Goal: Transaction & Acquisition: Purchase product/service

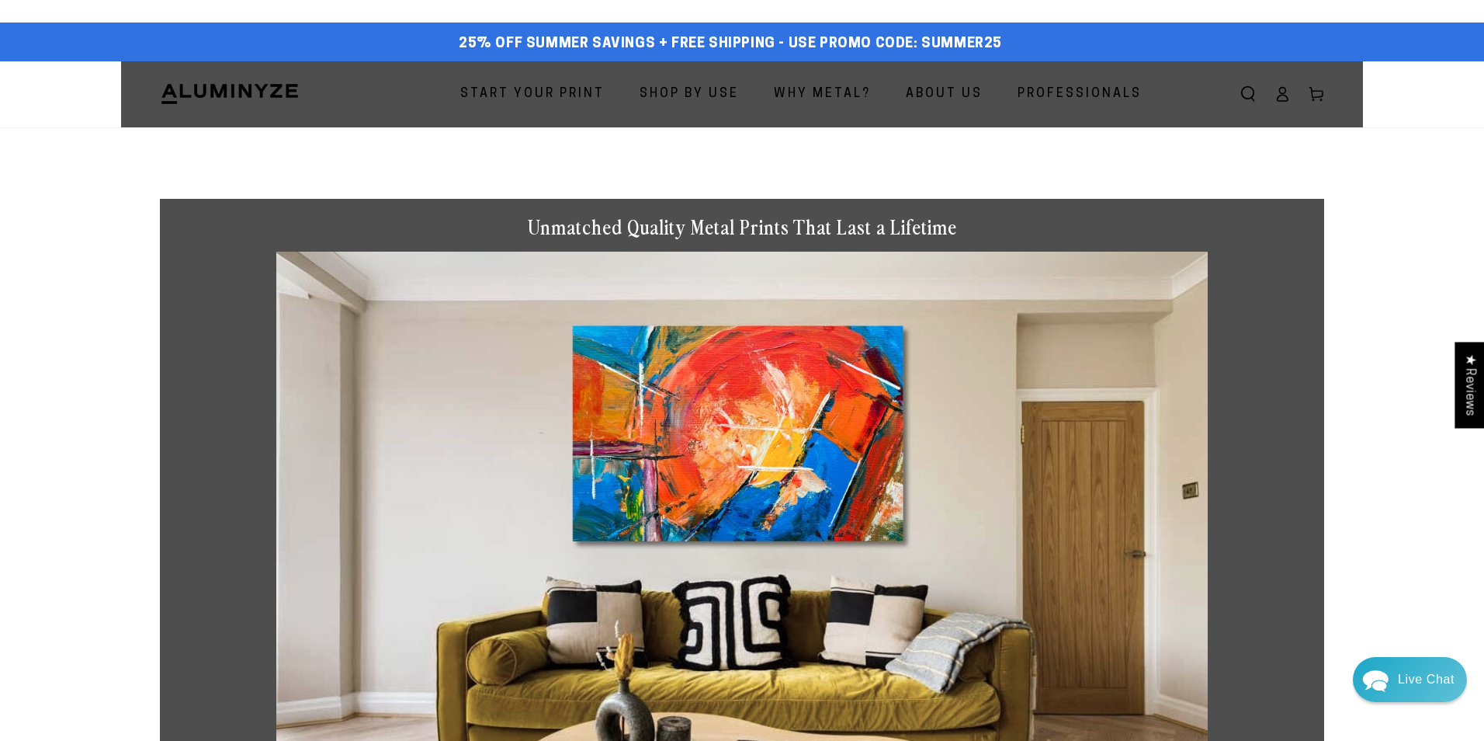
click at [1084, 249] on div "Close dialog Get 35% Off + Free Shipping on Your First Order! Plus, enjoy early…" at bounding box center [742, 370] width 1484 height 741
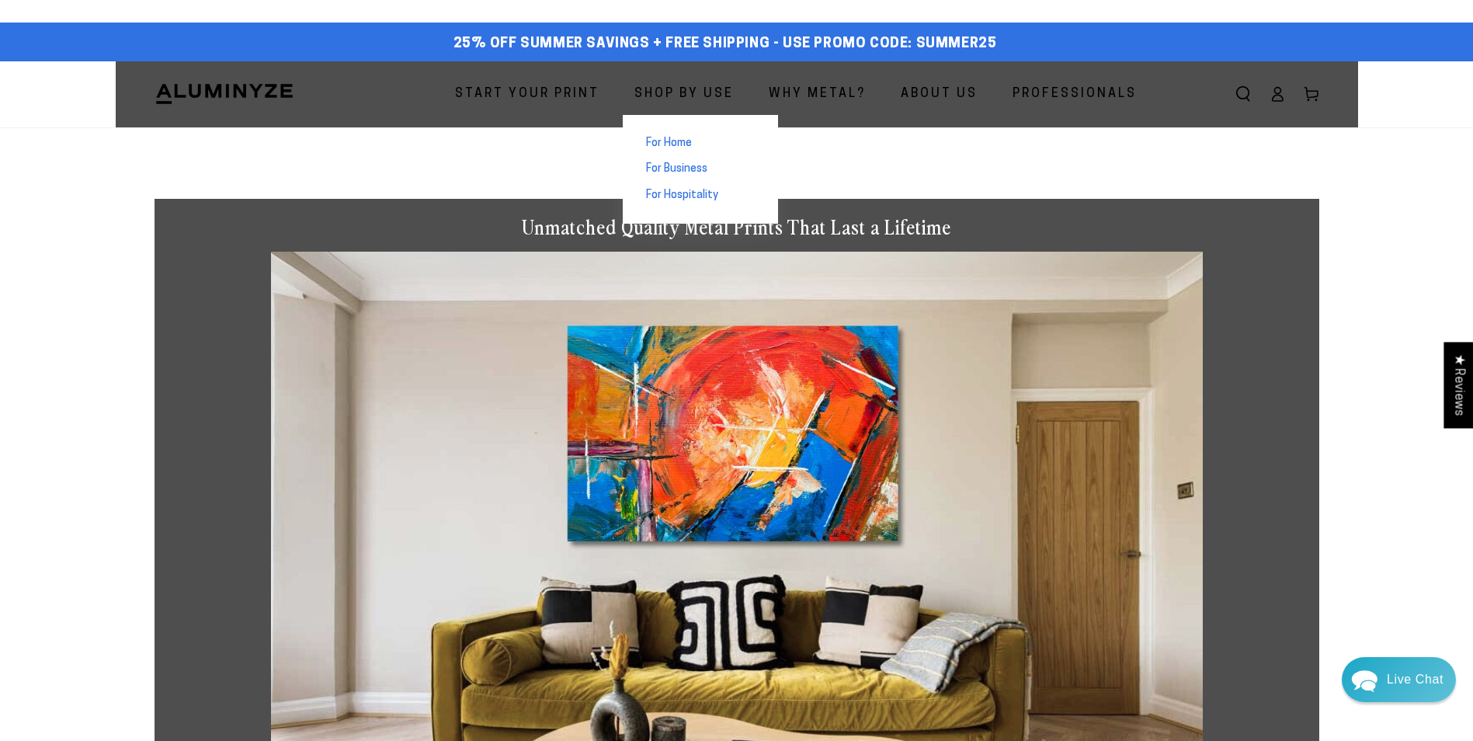
click at [684, 168] on span "For Business" at bounding box center [676, 169] width 61 height 16
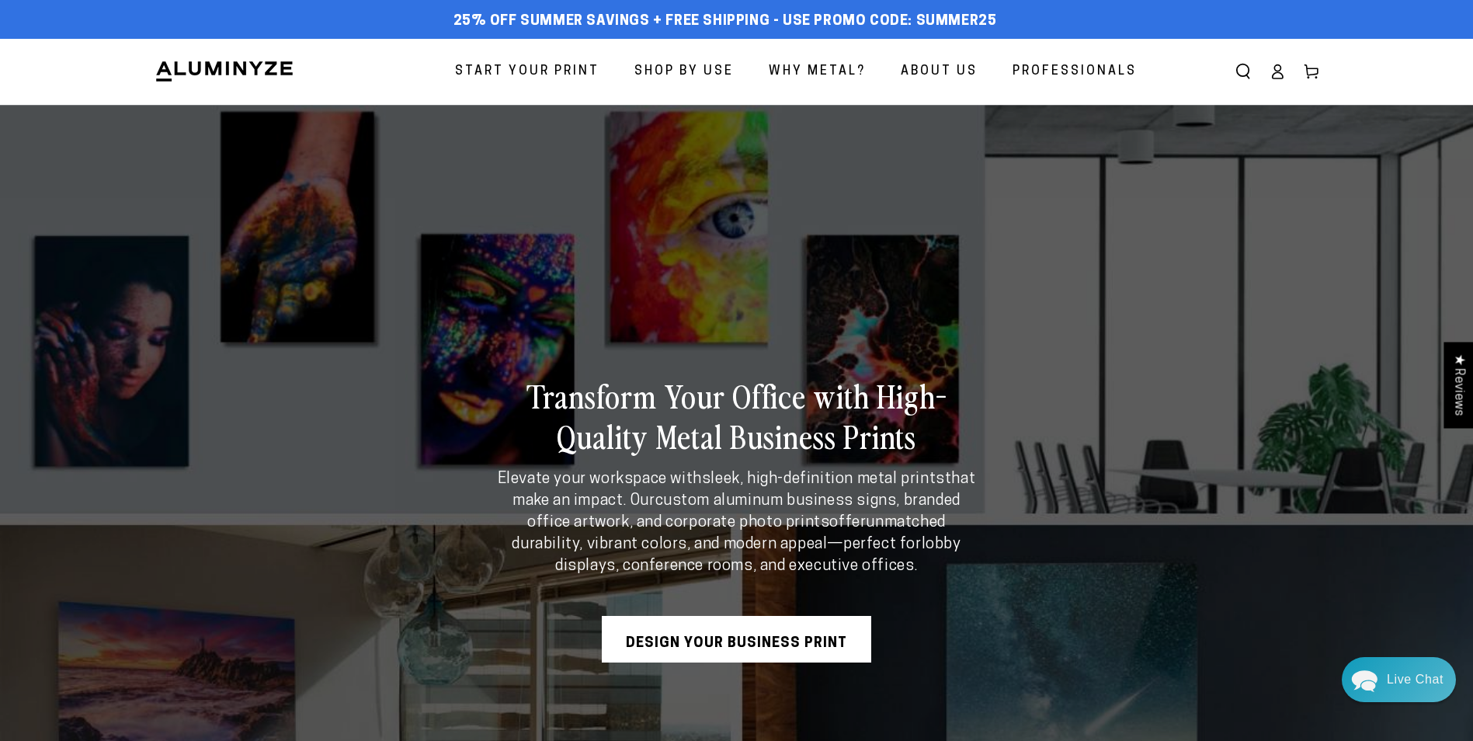
click at [730, 640] on link "Design Your Business Print" at bounding box center [736, 639] width 269 height 47
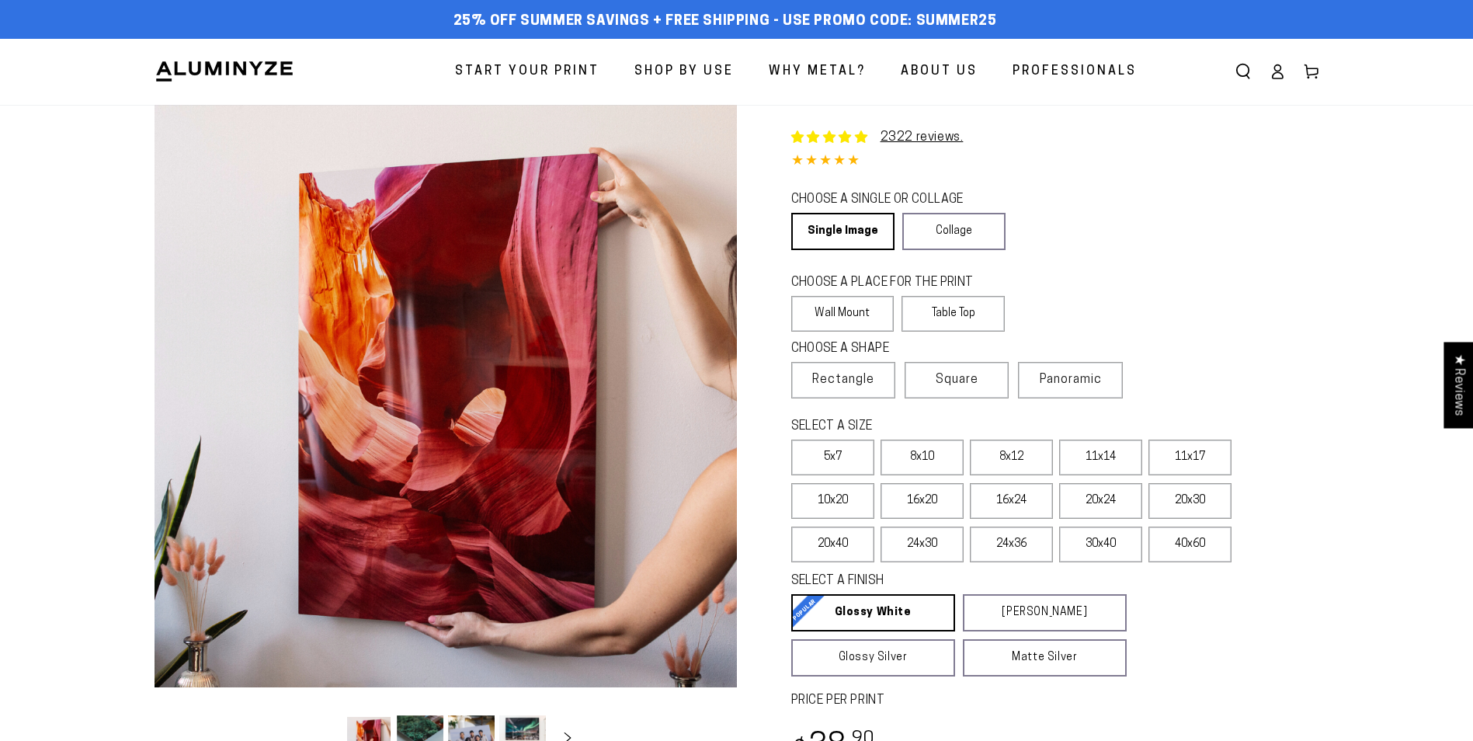
select select "**********"
click at [942, 236] on link "Collage" at bounding box center [953, 231] width 103 height 37
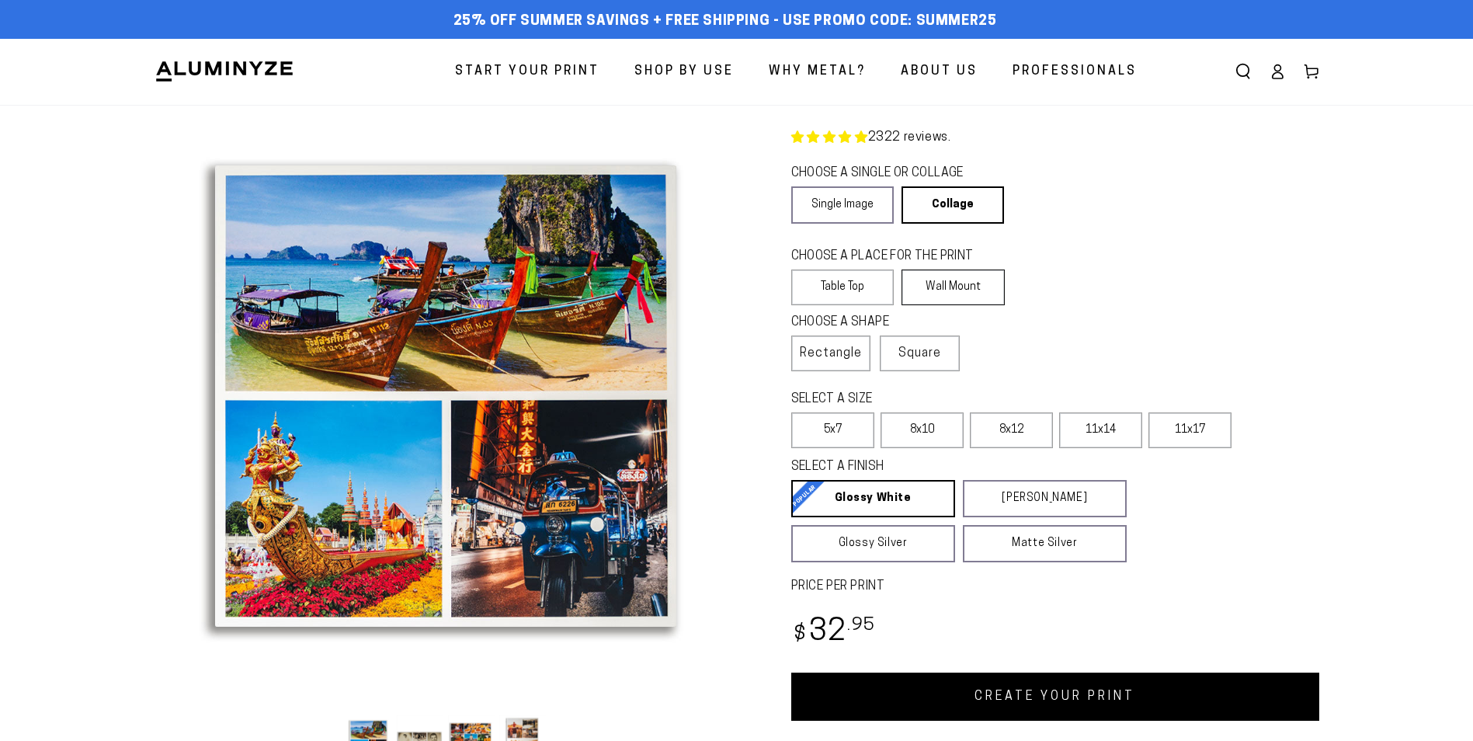
click at [941, 286] on label "Wall Mount" at bounding box center [952, 287] width 103 height 36
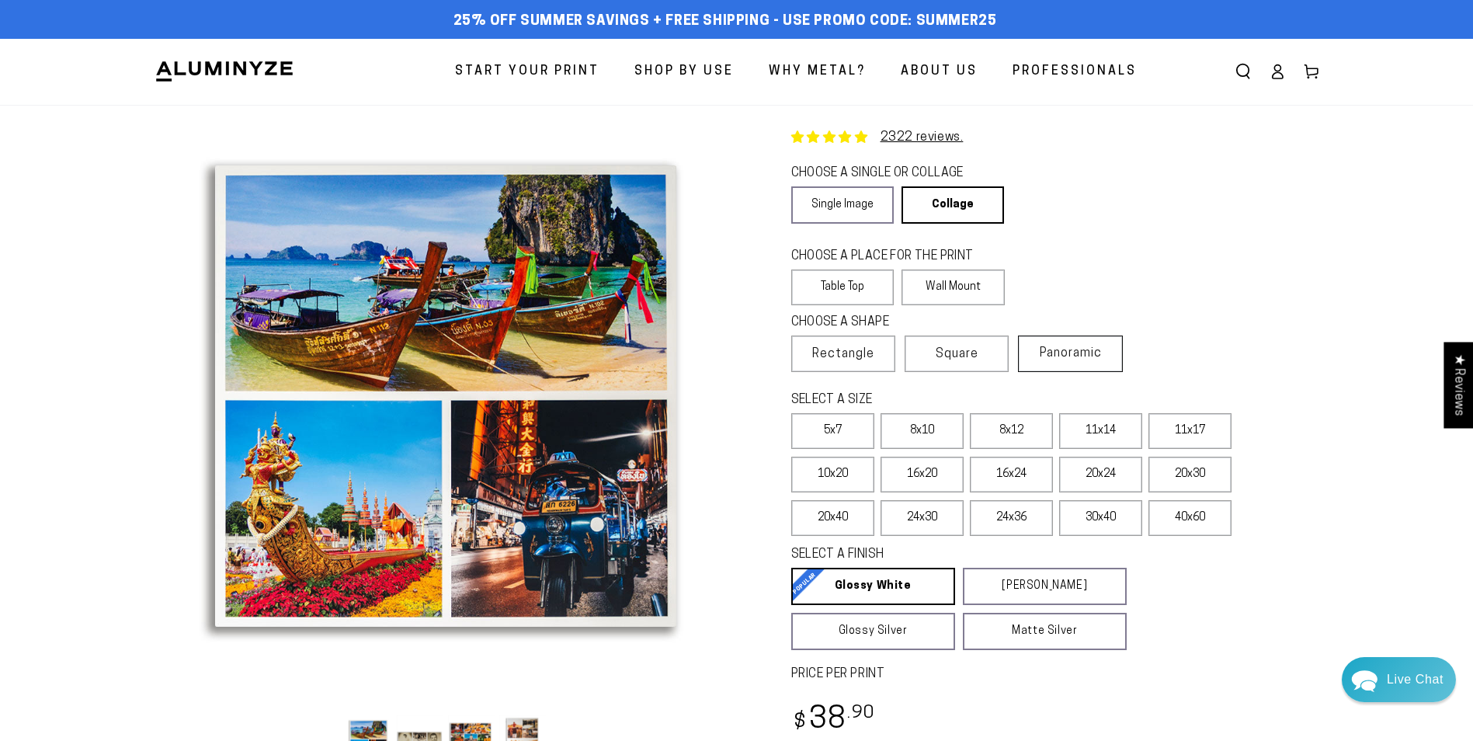
click at [1060, 357] on span "Panoramic" at bounding box center [1070, 353] width 62 height 12
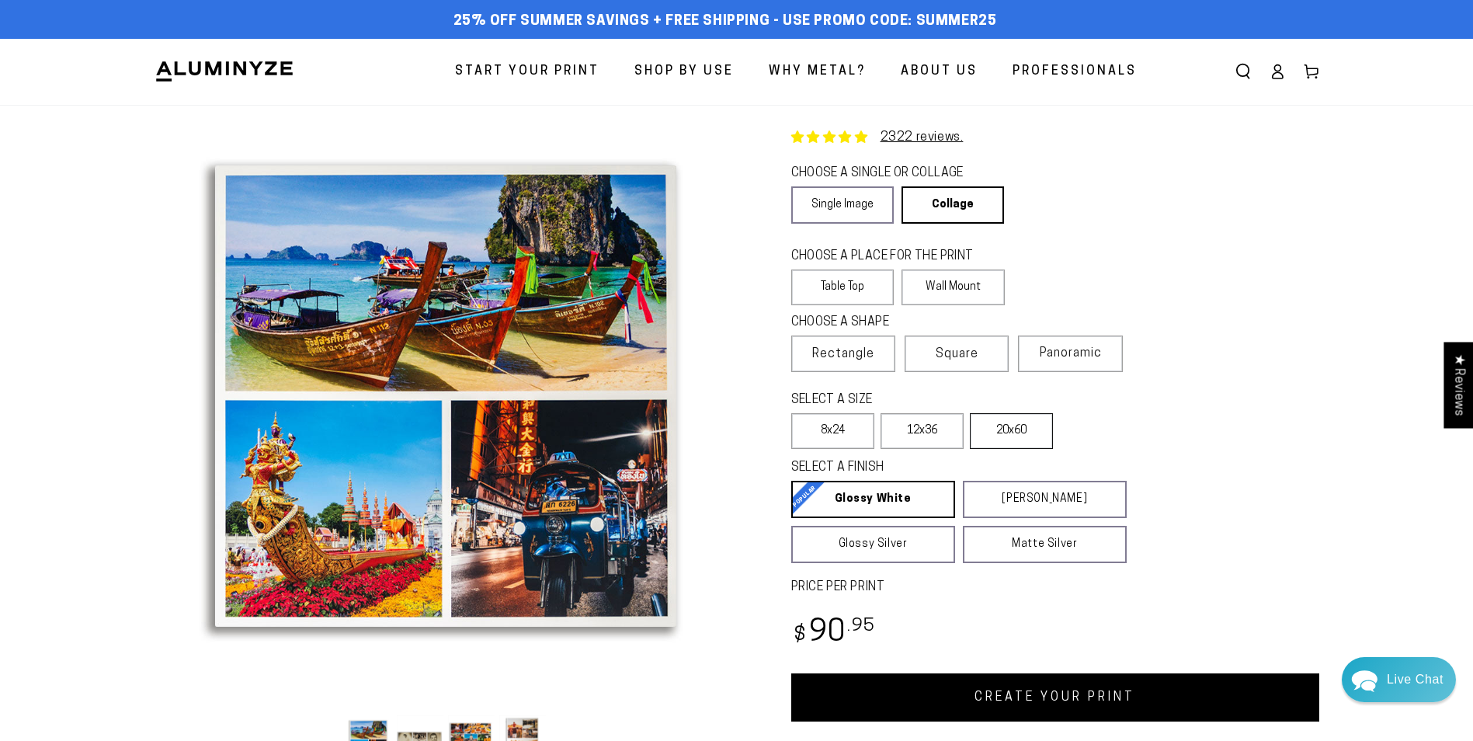
click at [1032, 434] on label "20x60" at bounding box center [1011, 431] width 83 height 36
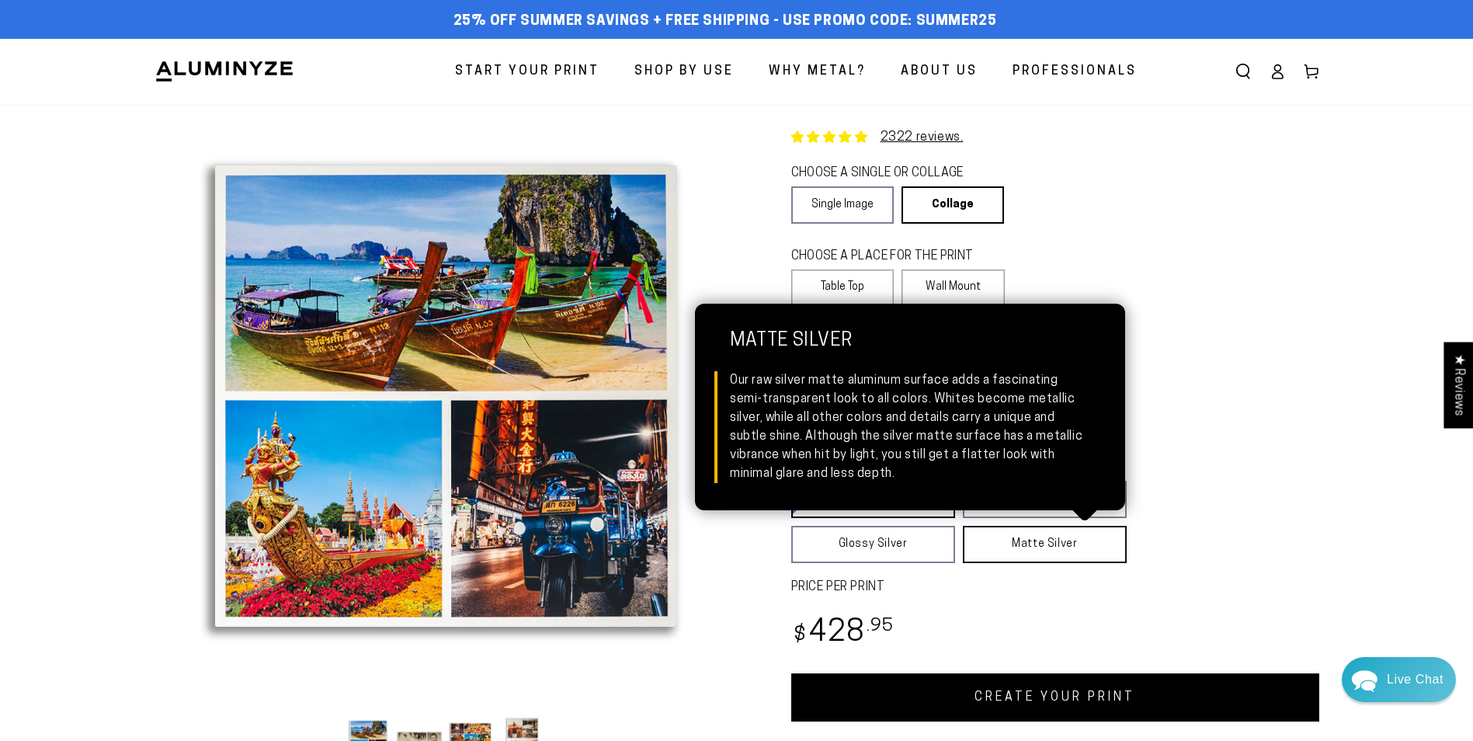
click at [1065, 545] on link "Matte Silver Matte Silver Our raw silver matte aluminum surface adds a fascinat…" at bounding box center [1045, 544] width 164 height 37
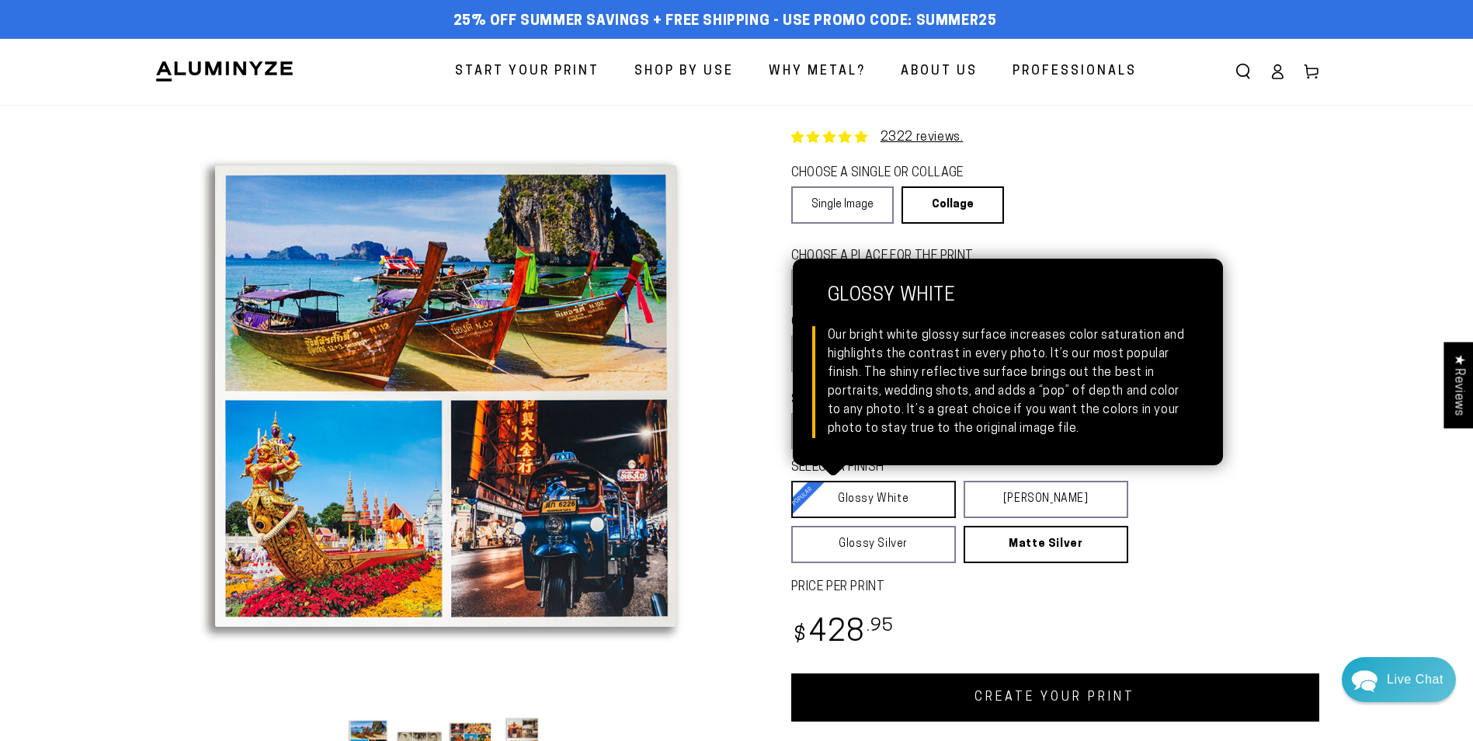
click at [877, 498] on link "Glossy White Glossy White Our bright white glossy surface increases color satur…" at bounding box center [873, 499] width 165 height 37
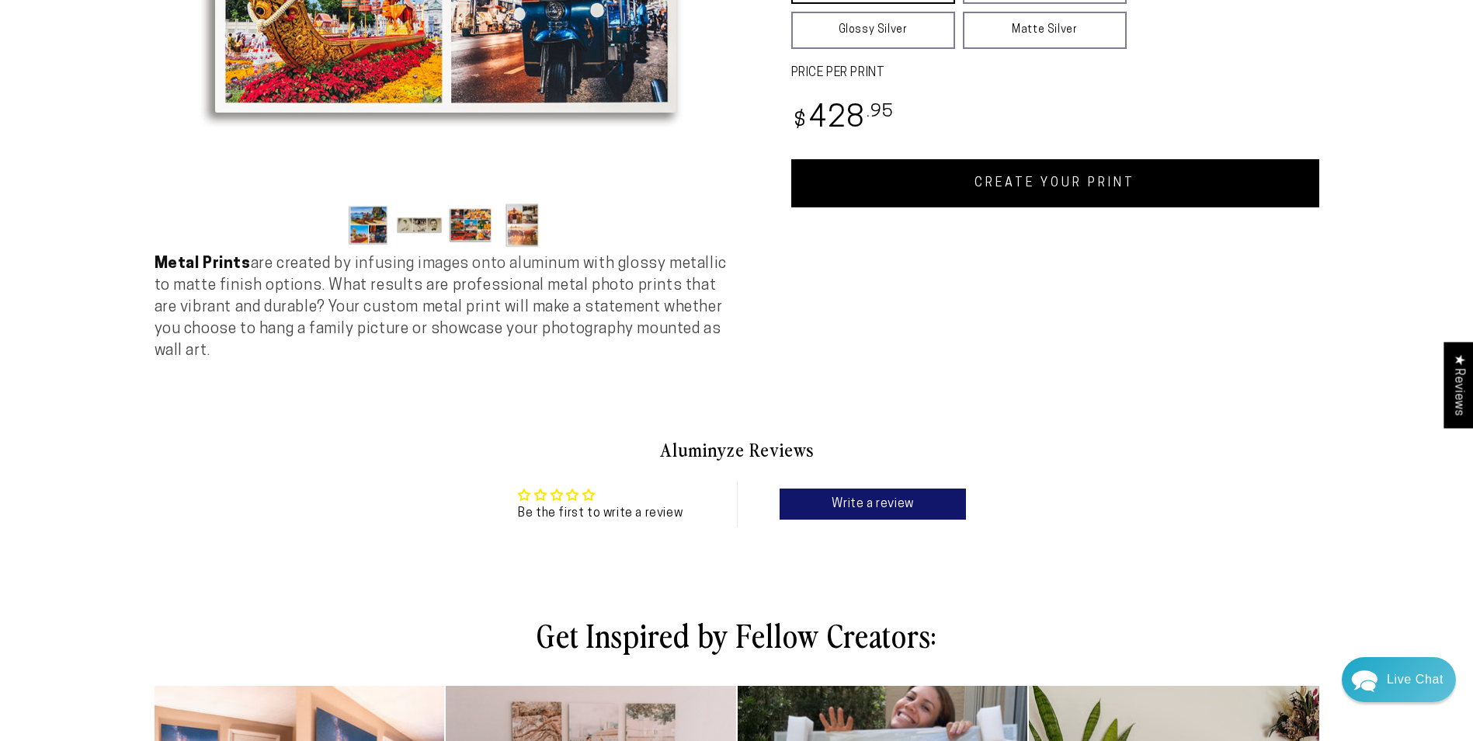
scroll to position [394, 0]
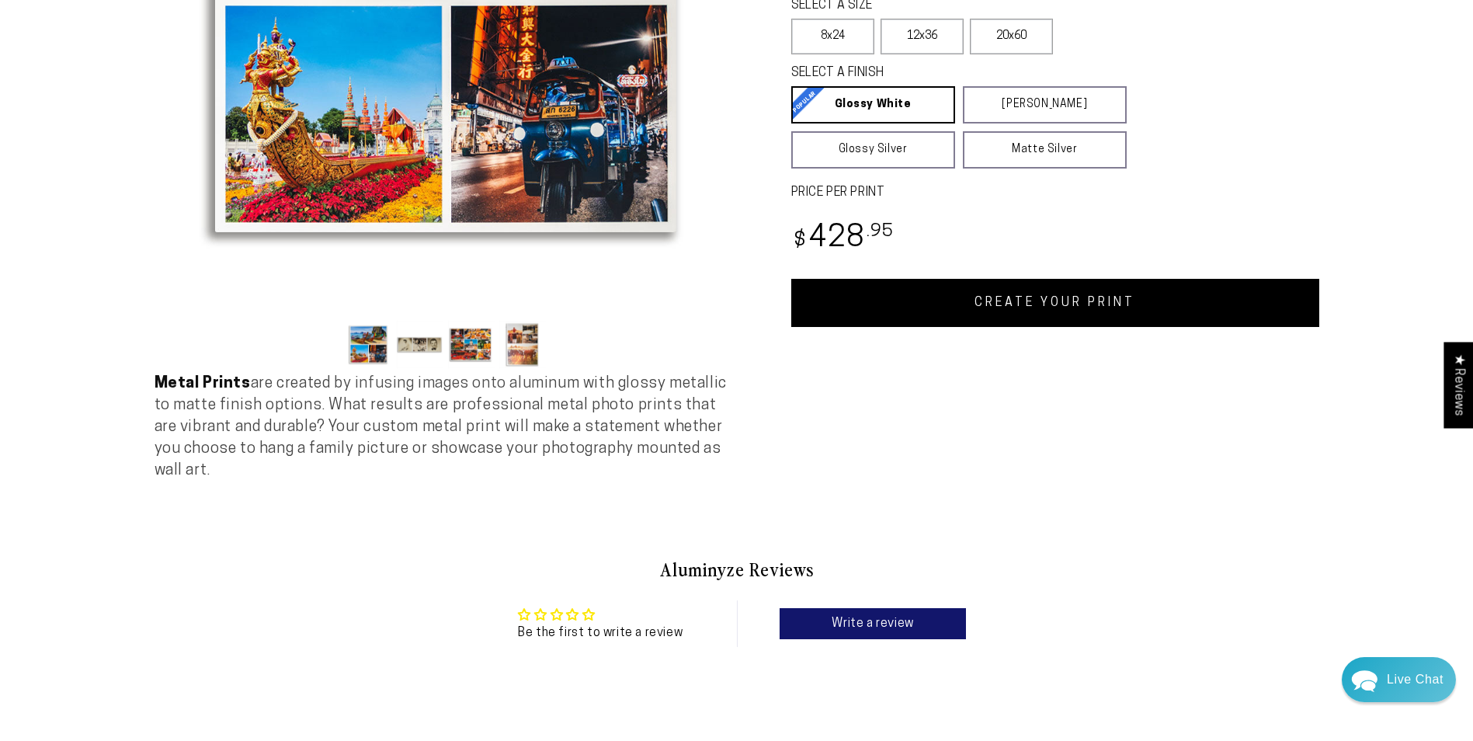
click at [426, 342] on button "Load image 2 in gallery view" at bounding box center [420, 344] width 47 height 47
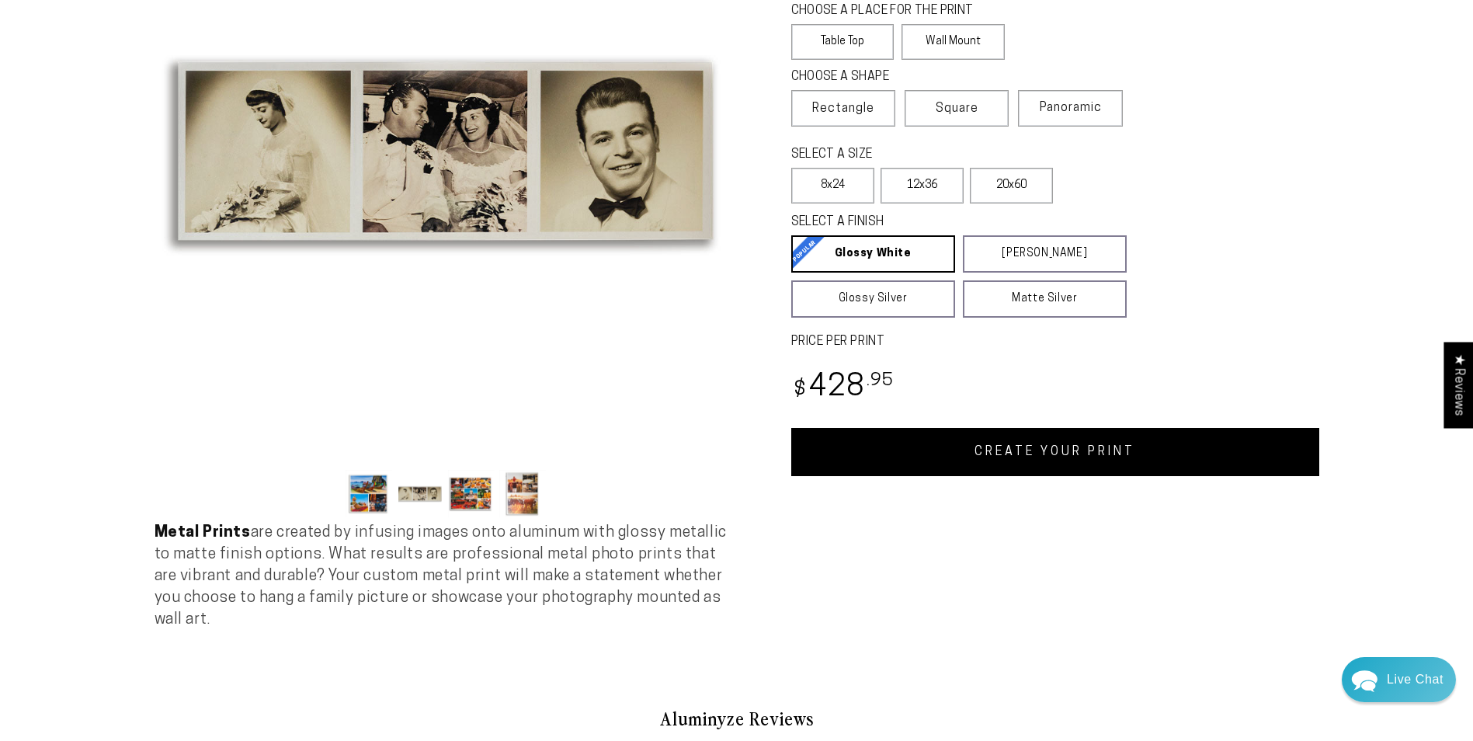
scroll to position [253, 0]
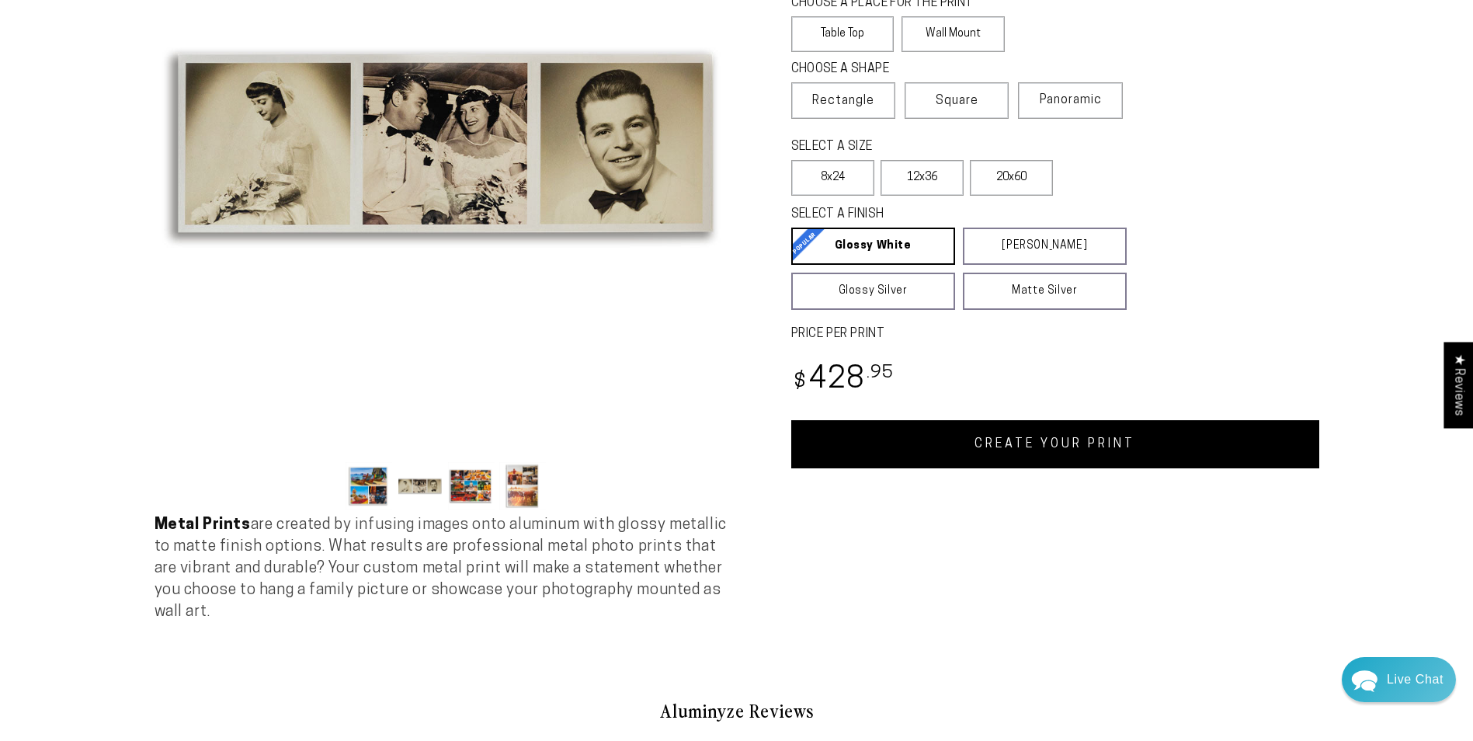
click at [459, 490] on button "Load image 3 in gallery view" at bounding box center [471, 485] width 47 height 47
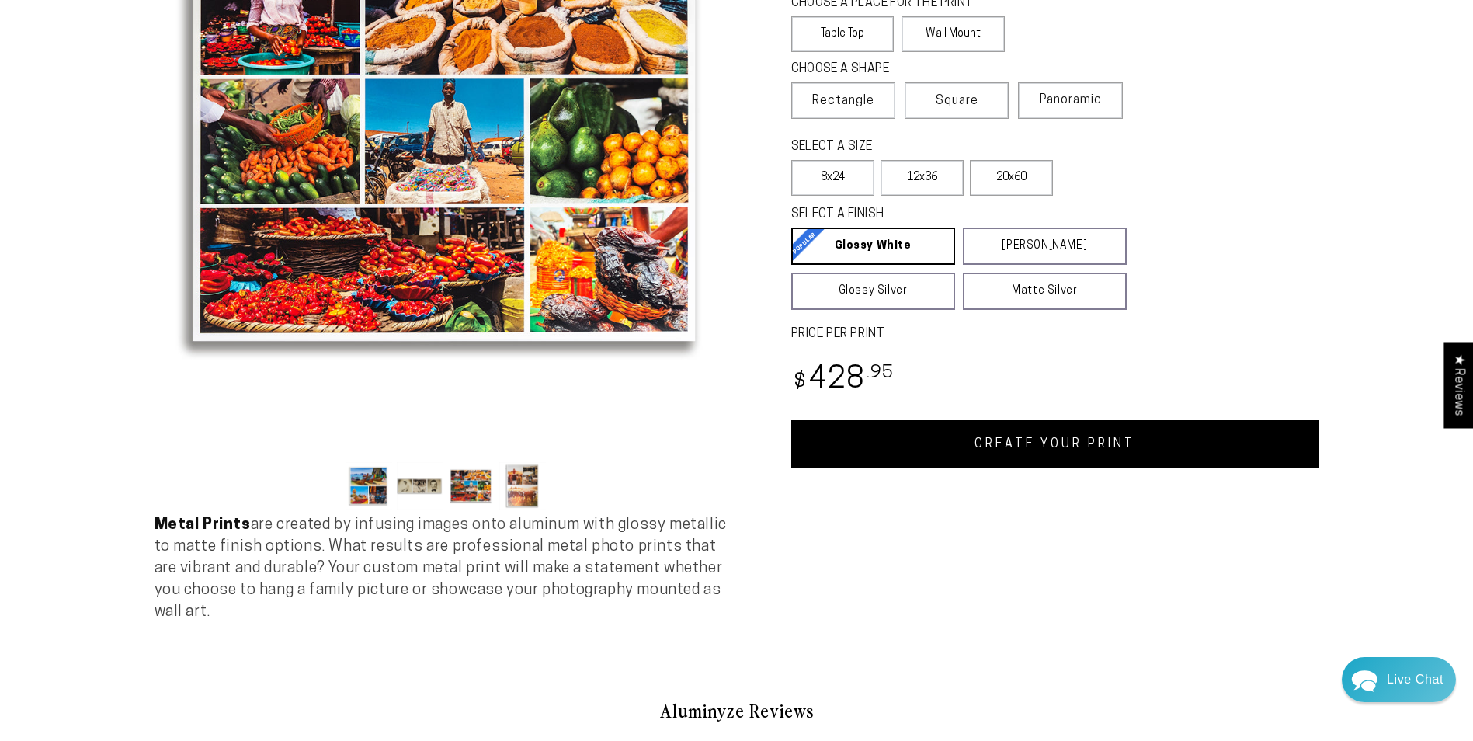
click at [506, 487] on button "Load image 4 in gallery view" at bounding box center [522, 485] width 47 height 47
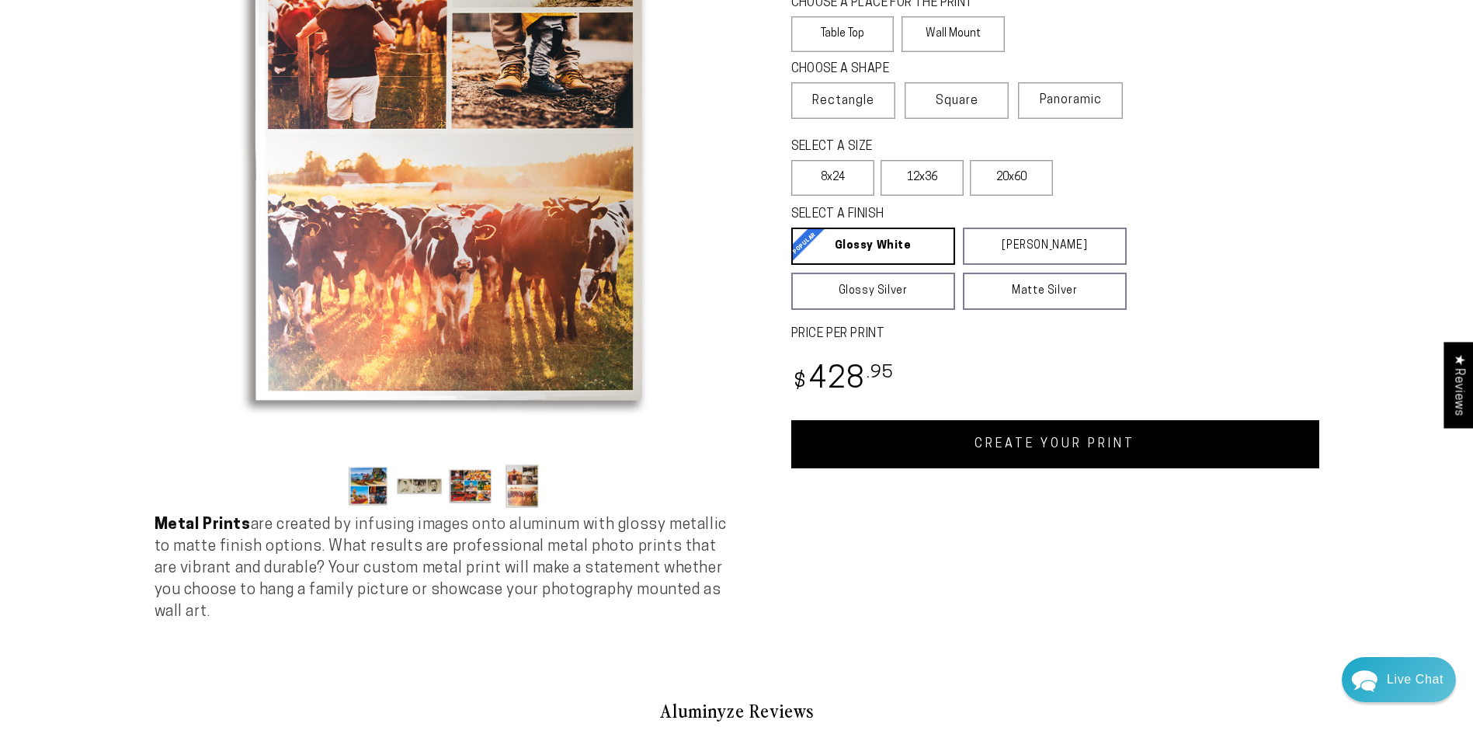
click at [408, 487] on button "Load image 2 in gallery view" at bounding box center [420, 485] width 47 height 47
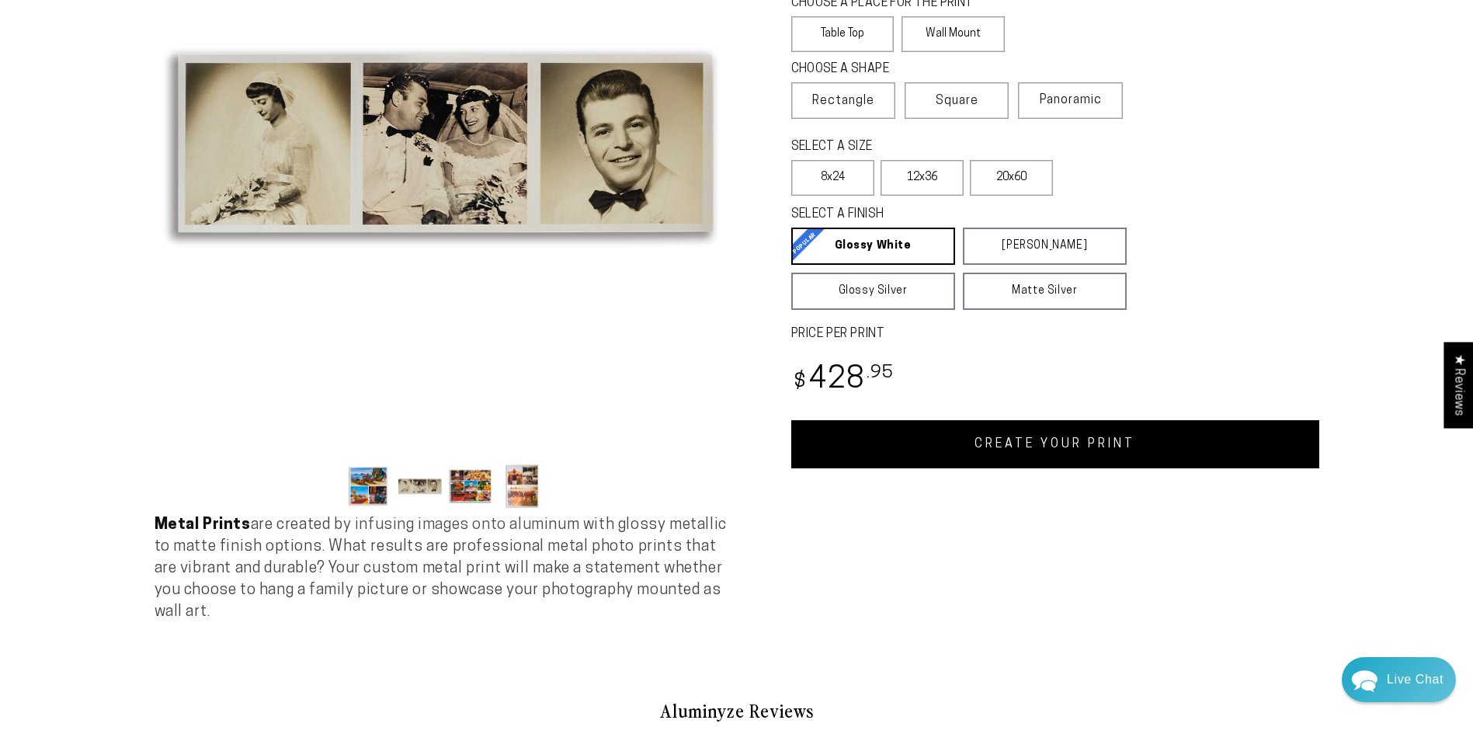
click at [896, 459] on link "CREATE YOUR PRINT" at bounding box center [1055, 444] width 528 height 48
